Goal: Check status: Check status

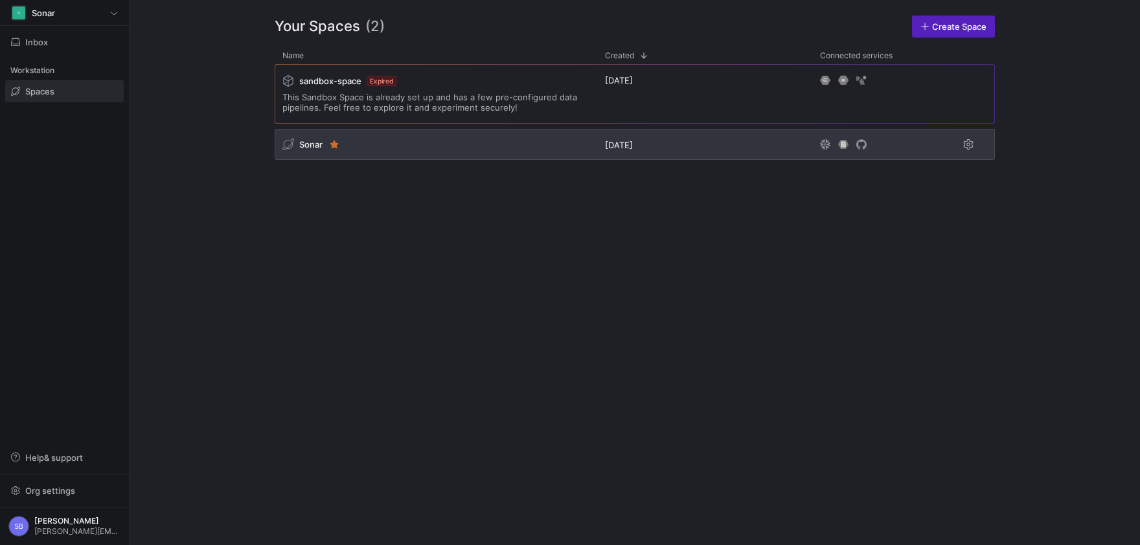
click at [318, 142] on span "Sonar" at bounding box center [310, 144] width 23 height 10
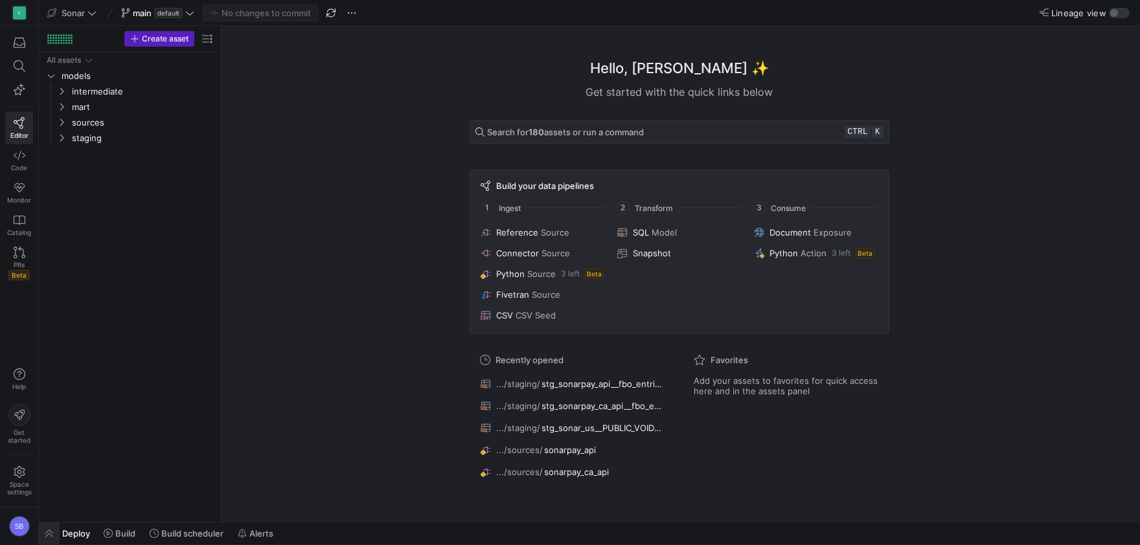
click at [51, 531] on span "button" at bounding box center [49, 534] width 21 height 22
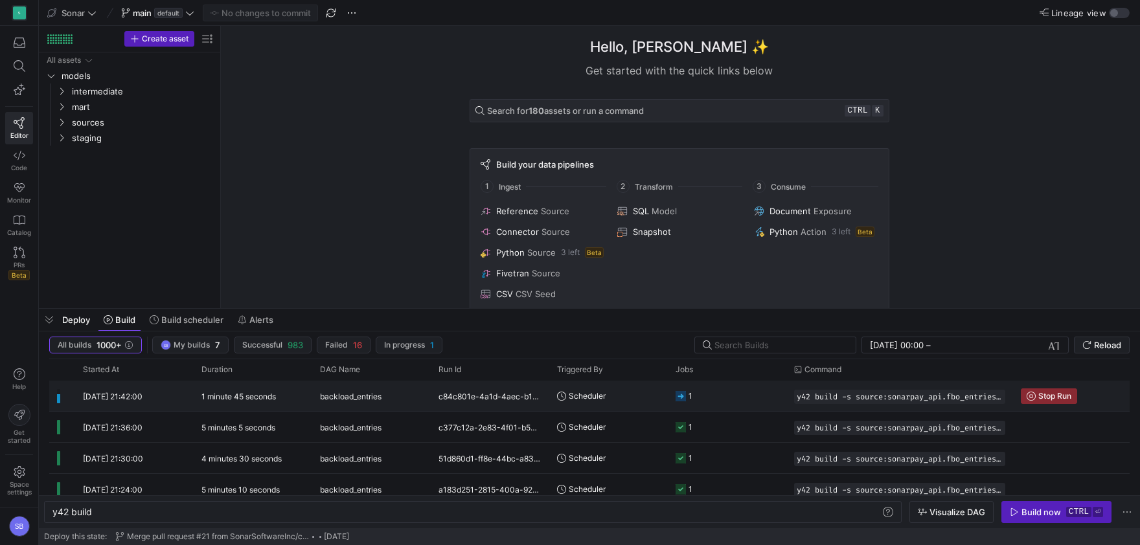
click at [227, 402] on y42-duration "1 minute 45 seconds" at bounding box center [238, 397] width 74 height 10
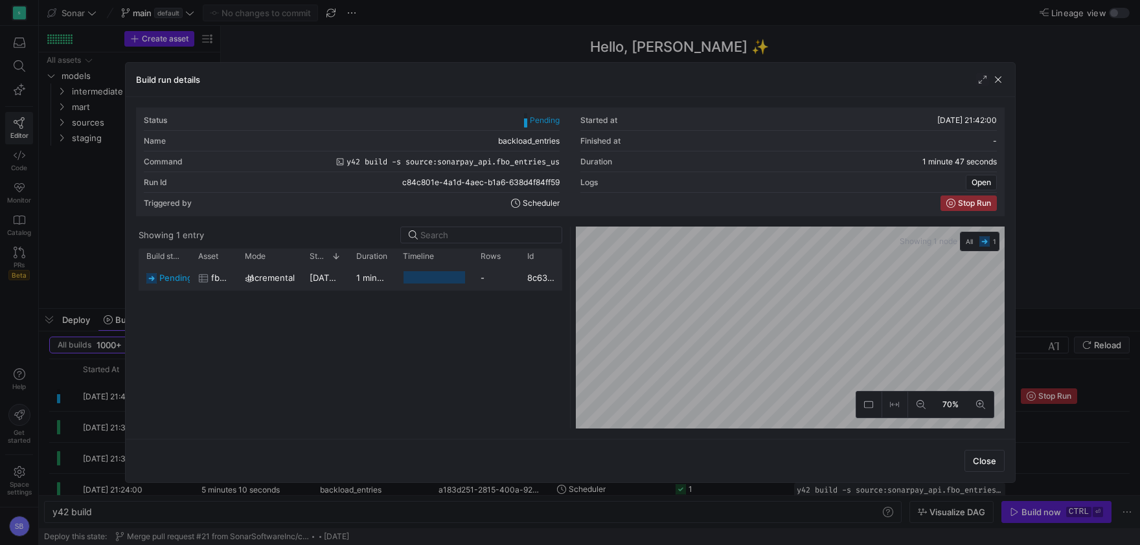
click at [364, 284] on div "1 minute 46 seconds" at bounding box center [371, 277] width 47 height 25
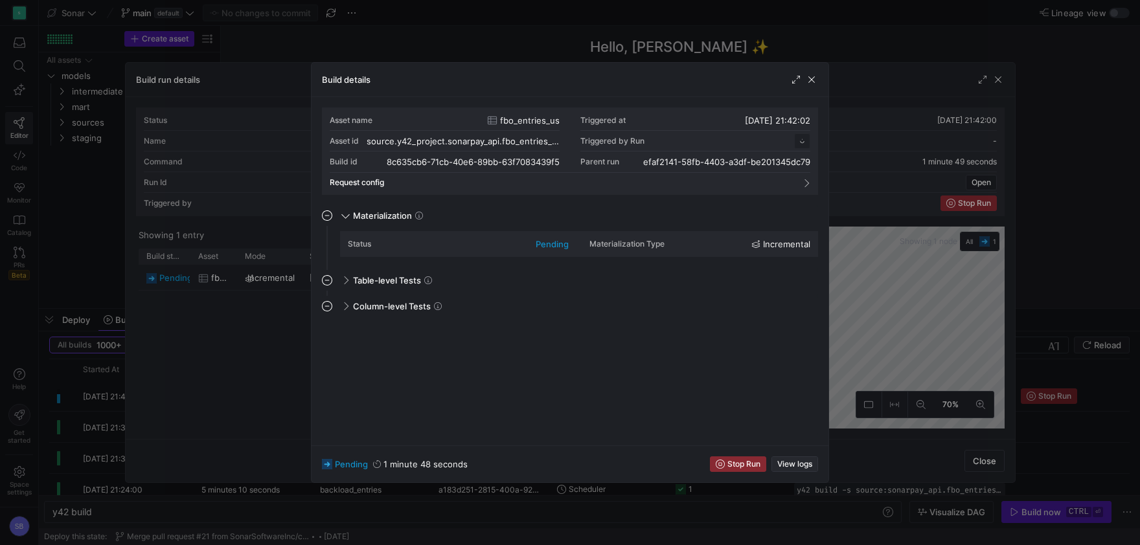
click at [814, 462] on span "button" at bounding box center [794, 464] width 45 height 14
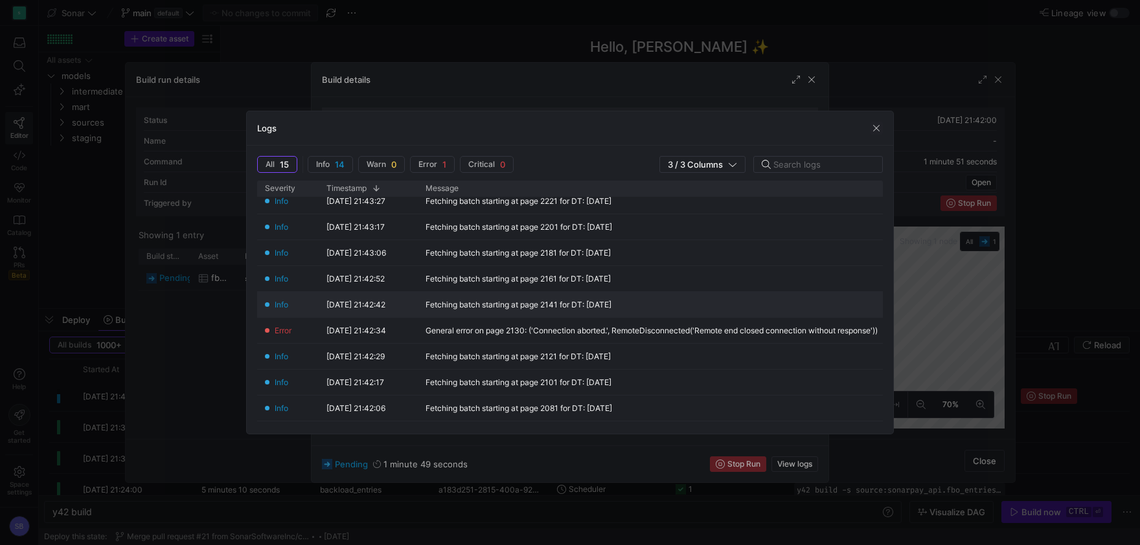
scroll to position [60, 0]
click at [743, 331] on div "General error on page 2130: ('Connection aborted.', RemoteDisconnected('Remote …" at bounding box center [651, 330] width 452 height 9
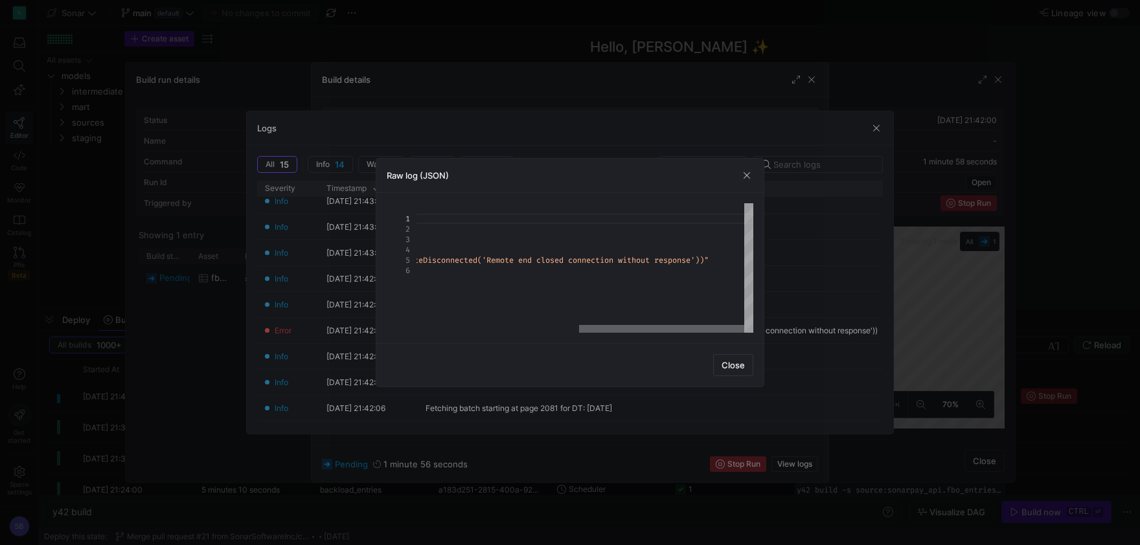
click at [731, 333] on div at bounding box center [661, 329] width 165 height 8
click at [732, 355] on span "button" at bounding box center [733, 365] width 39 height 21
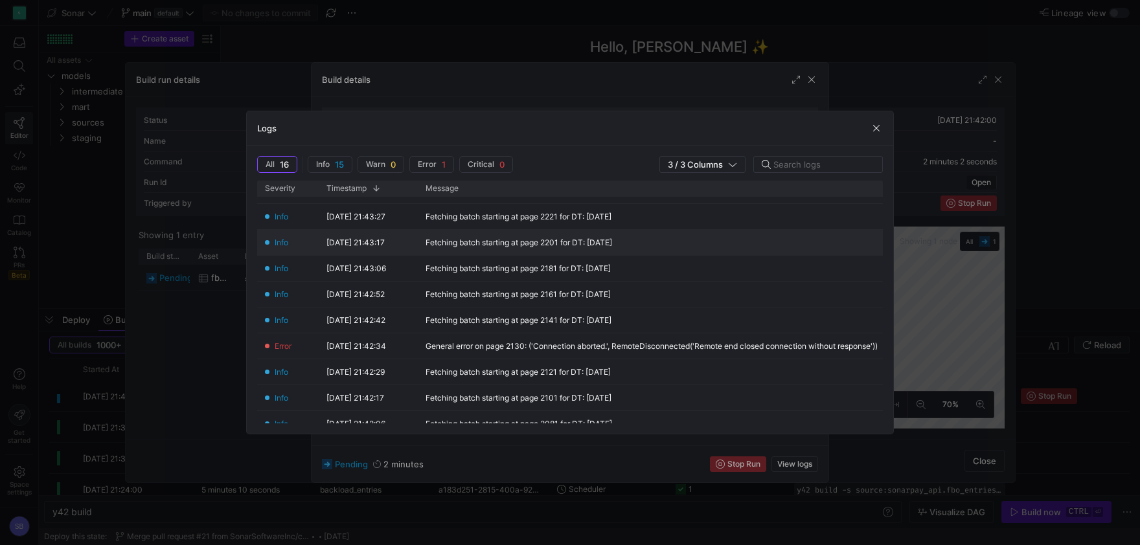
scroll to position [121, 0]
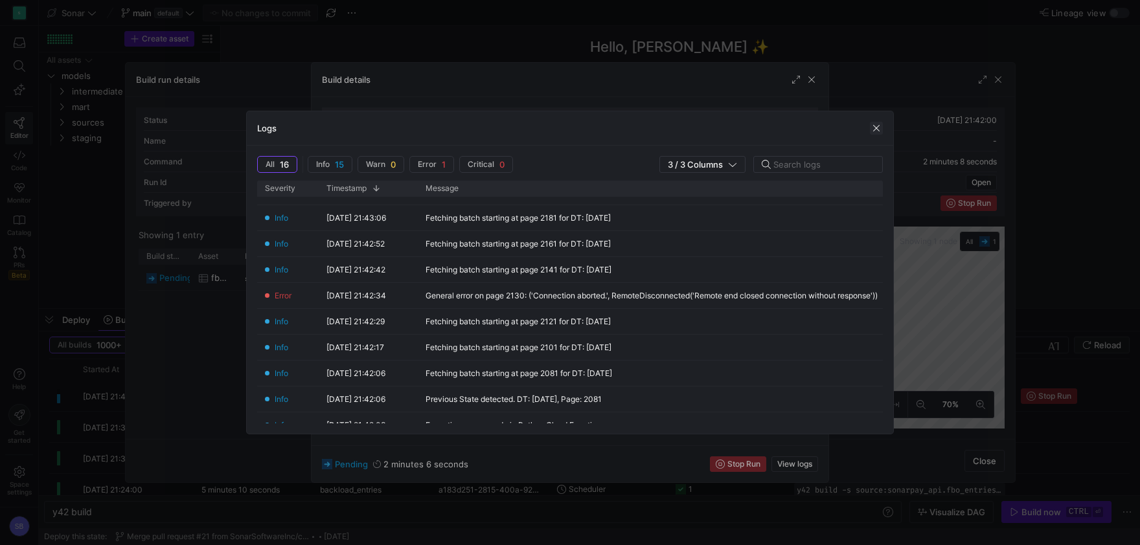
click at [873, 132] on span "button" at bounding box center [876, 128] width 13 height 13
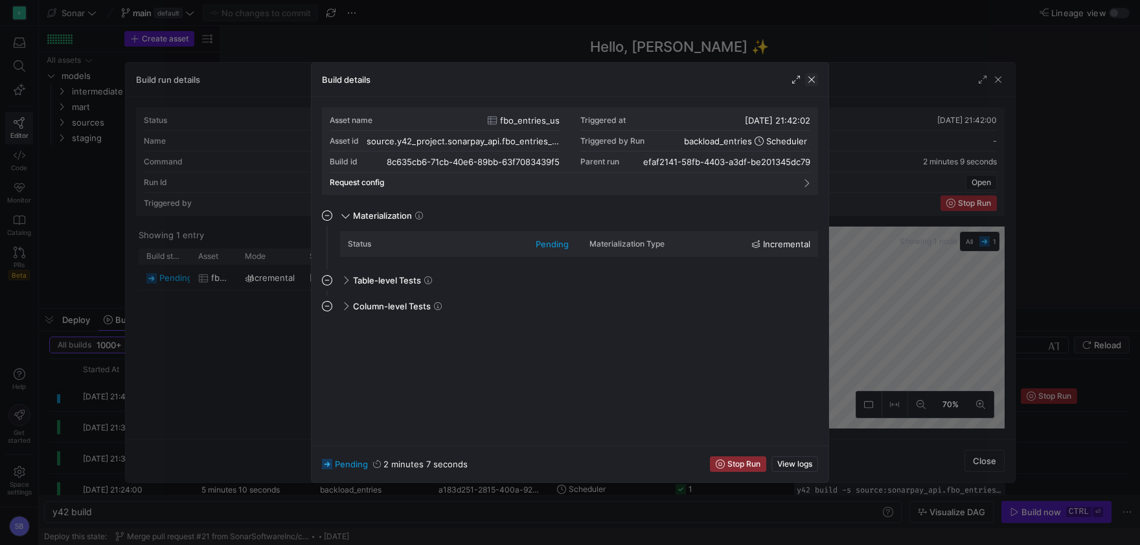
click at [811, 82] on span "button" at bounding box center [811, 79] width 13 height 13
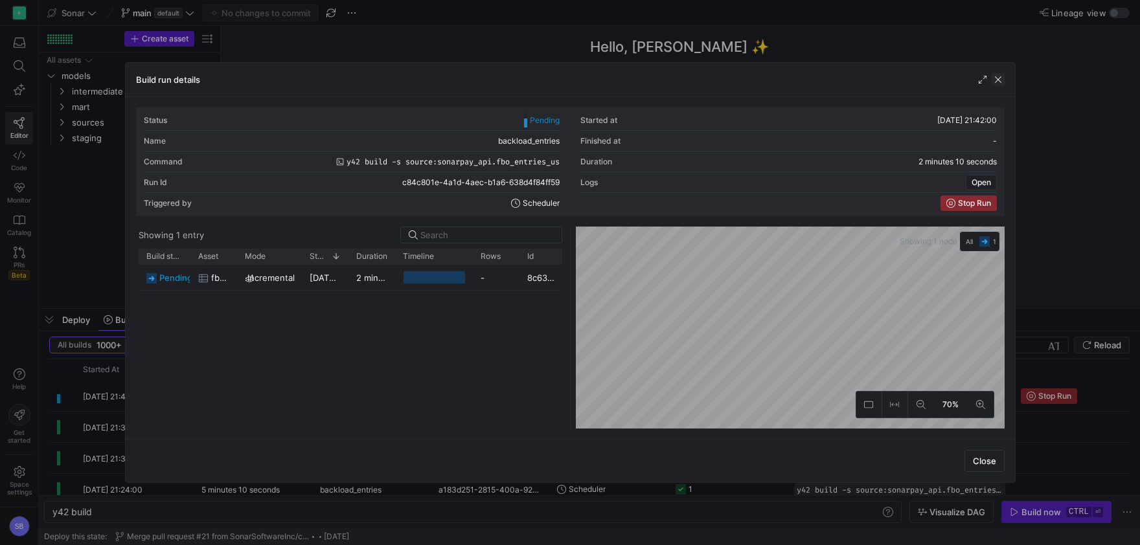
click at [1001, 82] on span "button" at bounding box center [998, 79] width 13 height 13
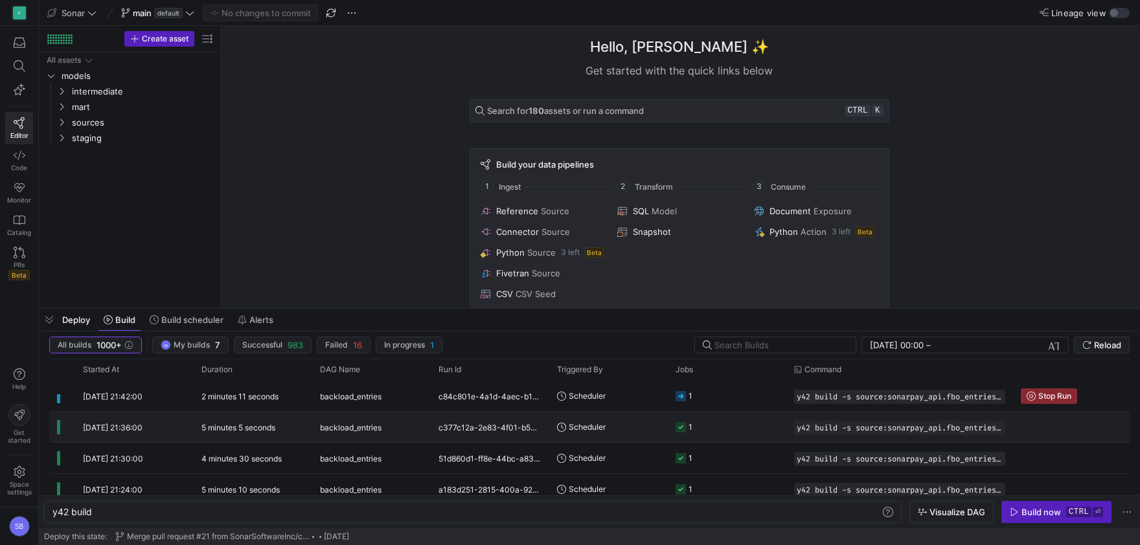
click at [381, 419] on span "backload_entries" at bounding box center [351, 428] width 62 height 30
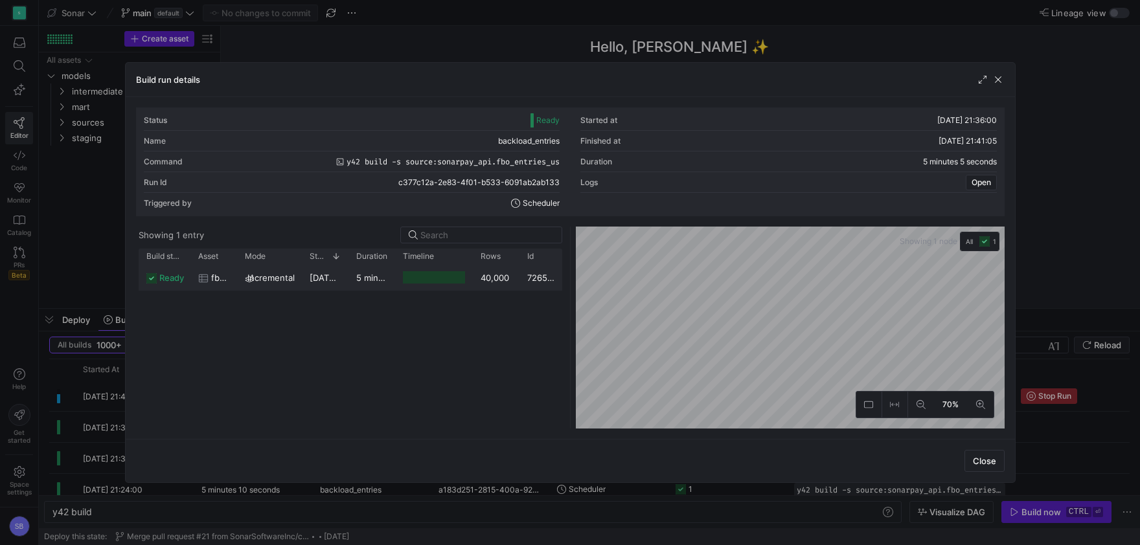
click at [366, 275] on y42-duration "5 minutes 2 seconds" at bounding box center [398, 278] width 85 height 10
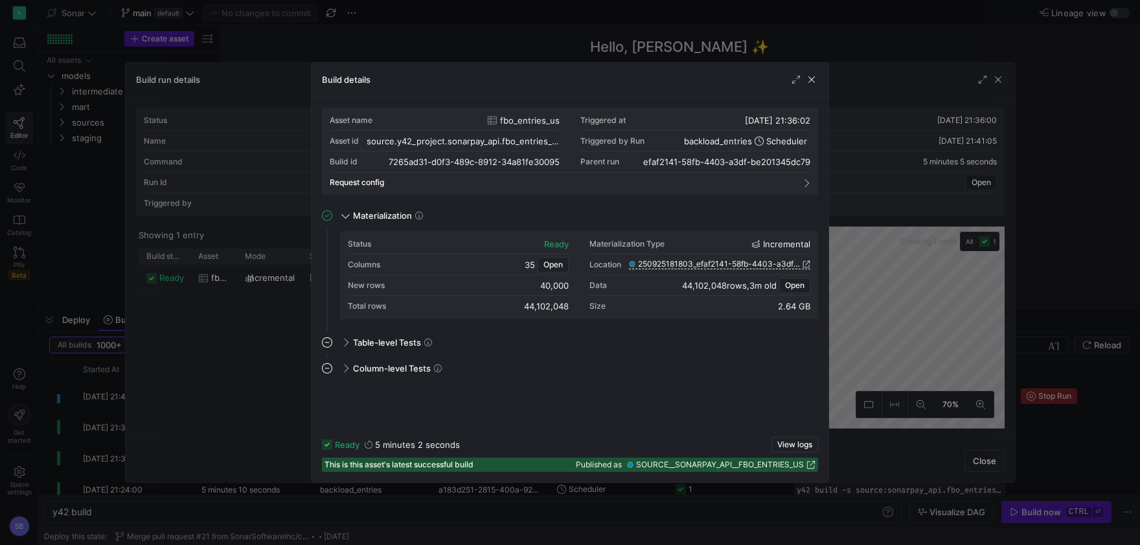
click at [784, 437] on div "ready 5 minutes 2 seconds View logs This is this asset's latest successful buil…" at bounding box center [570, 454] width 517 height 56
click at [785, 442] on span "View logs" at bounding box center [794, 444] width 35 height 9
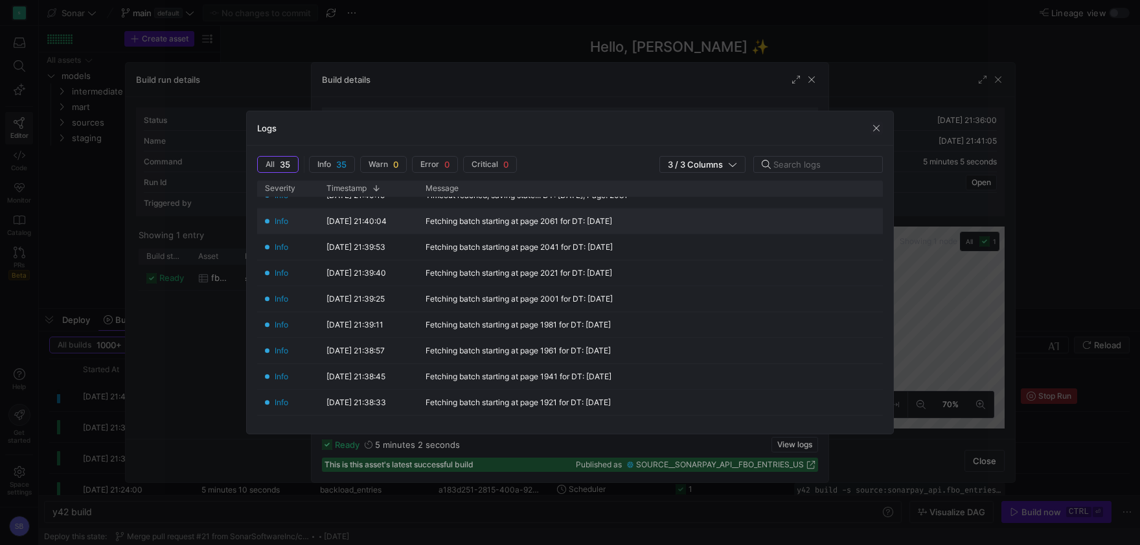
scroll to position [363, 0]
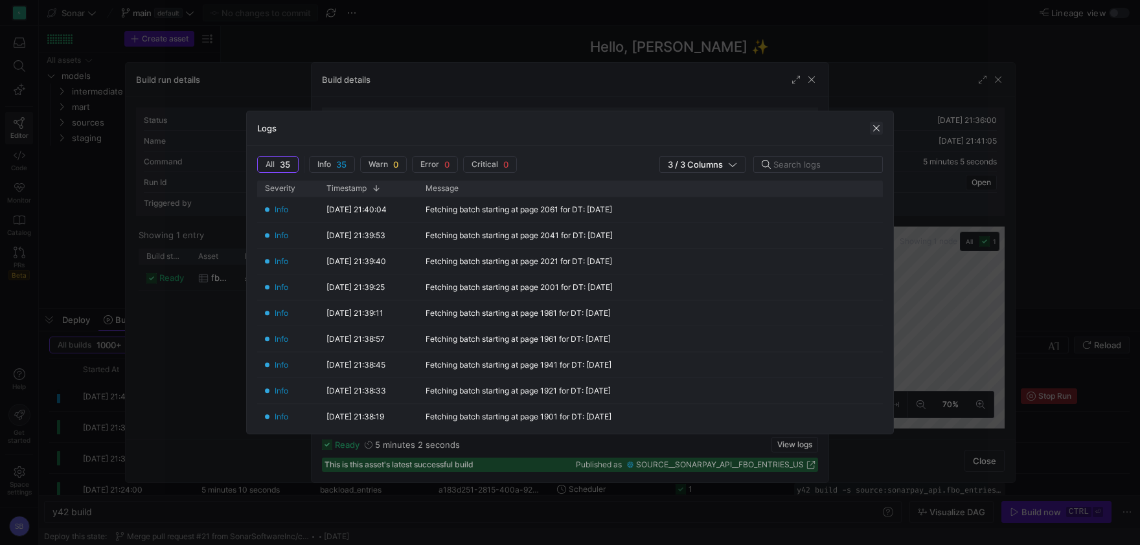
click at [876, 126] on span "button" at bounding box center [876, 128] width 13 height 13
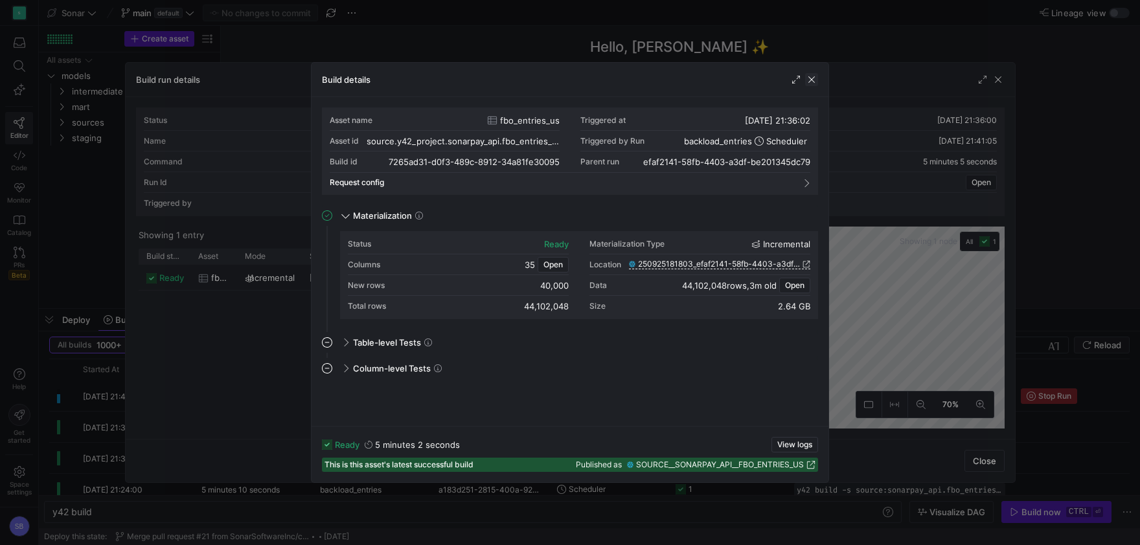
click at [816, 75] on span "button" at bounding box center [811, 79] width 13 height 13
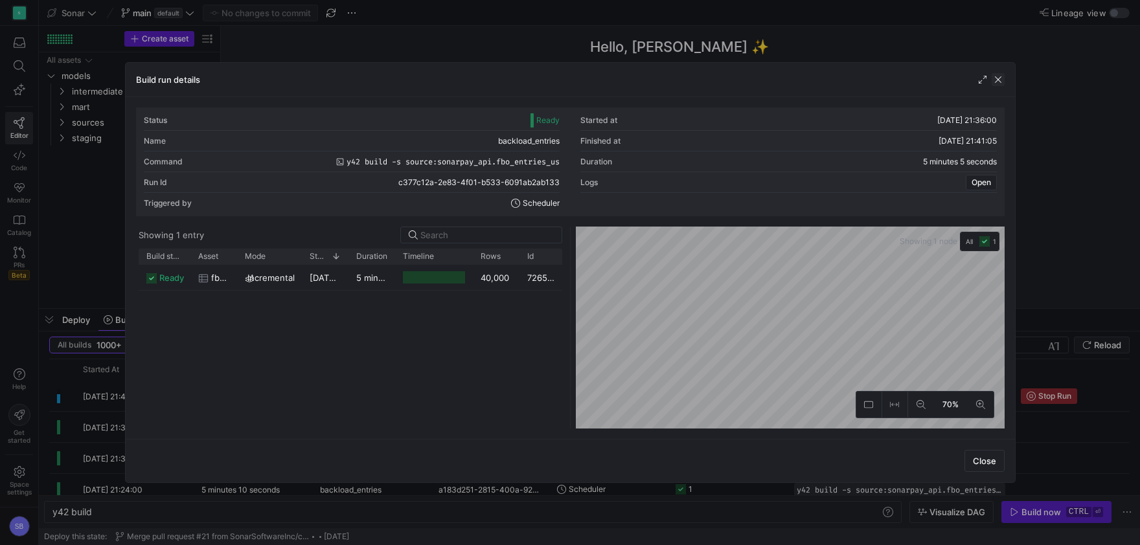
click at [997, 79] on span "button" at bounding box center [998, 79] width 13 height 13
